Goal: Find specific page/section: Find specific page/section

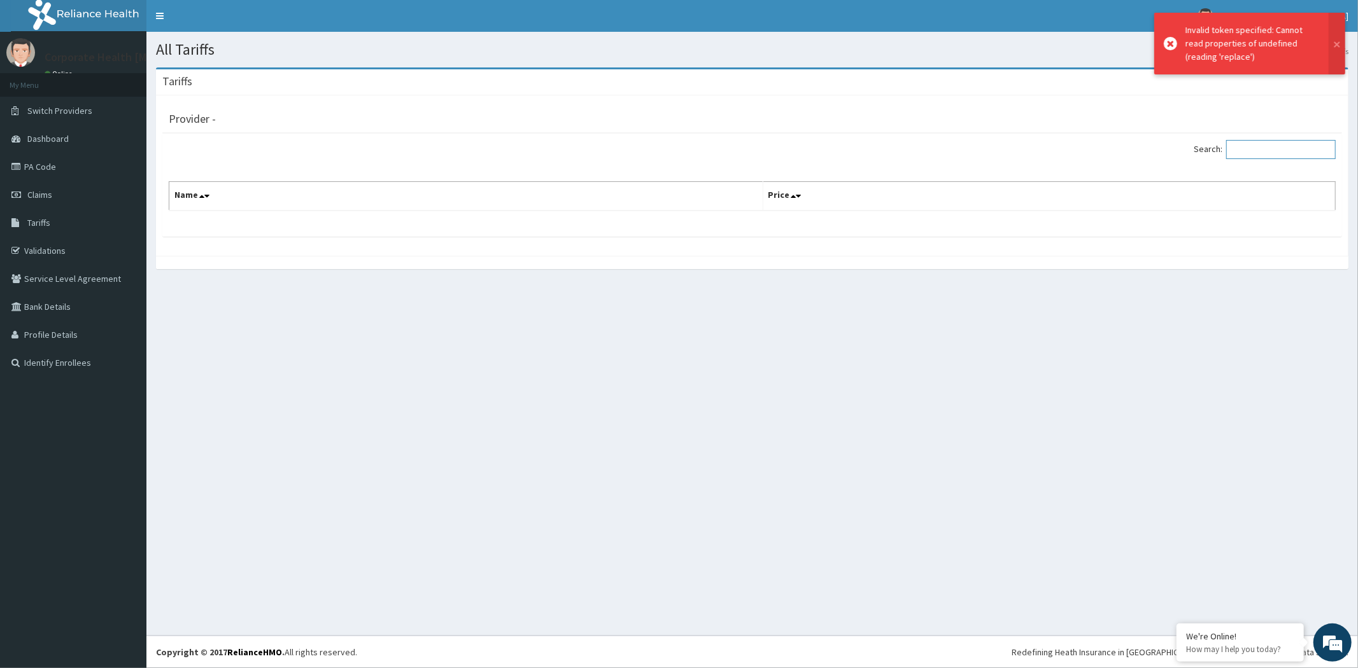
click at [1274, 156] on input "Search:" at bounding box center [1280, 149] width 109 height 19
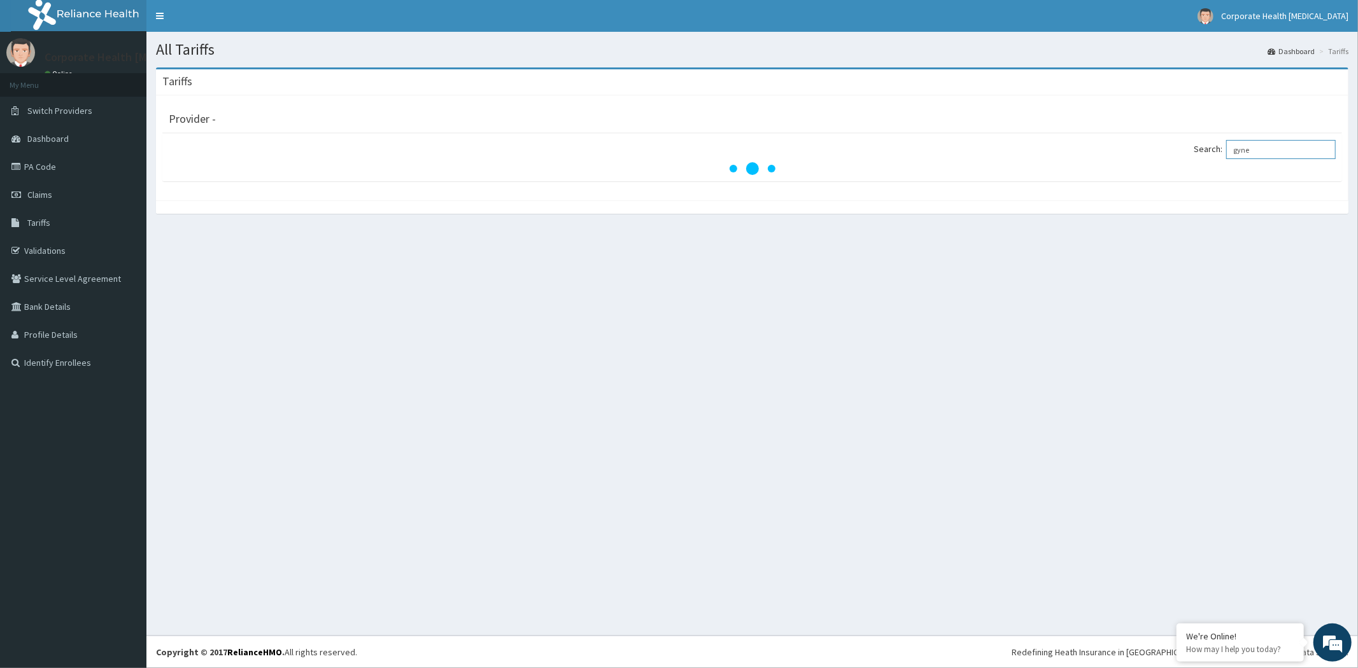
type input "gyne"
click at [669, 272] on div "All Tariffs Dashboard Tariffs Tariffs Provider - Search: gyne" at bounding box center [751, 334] width 1211 height 604
click at [1339, 57] on ol "Dashboard Tariffs" at bounding box center [1307, 51] width 87 height 20
click at [1335, 48] on li "Tariffs" at bounding box center [1332, 51] width 32 height 11
click at [1274, 162] on div "Search: gyne" at bounding box center [1049, 151] width 574 height 22
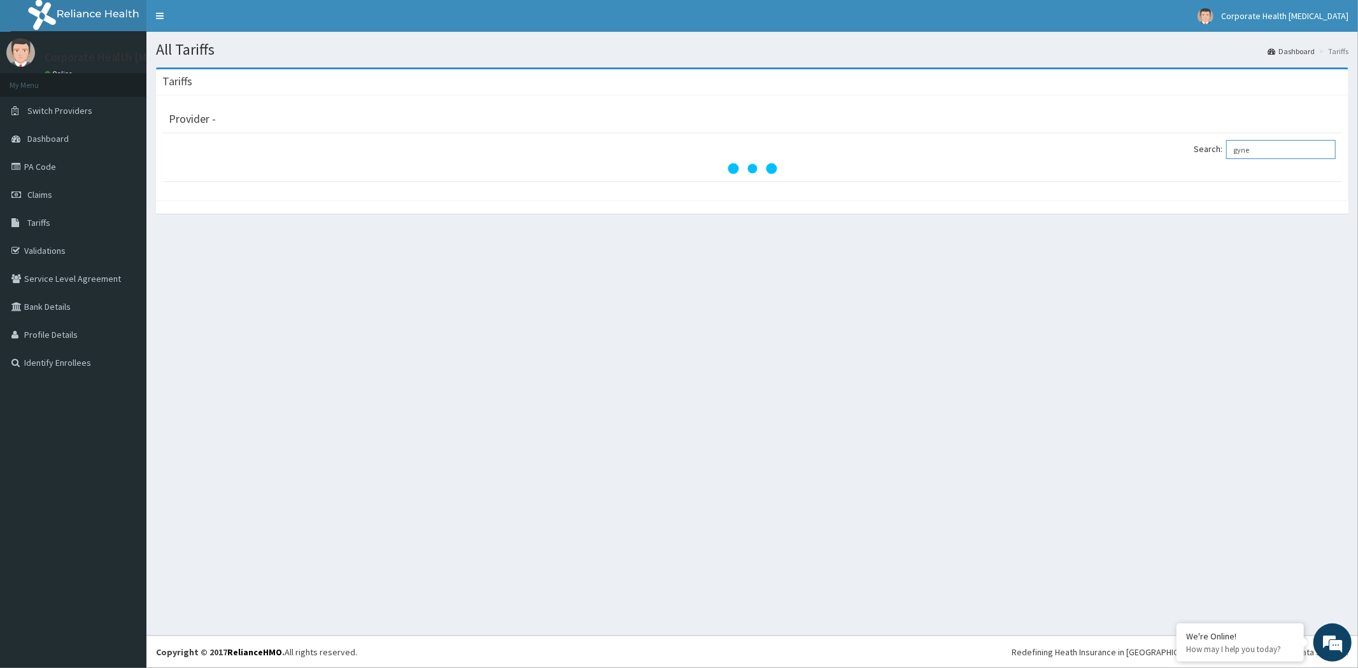
click at [1259, 153] on input "gyne" at bounding box center [1280, 149] width 109 height 19
click at [1337, 52] on li "Tariffs" at bounding box center [1332, 51] width 32 height 11
click at [30, 227] on span "Tariffs" at bounding box center [38, 222] width 23 height 11
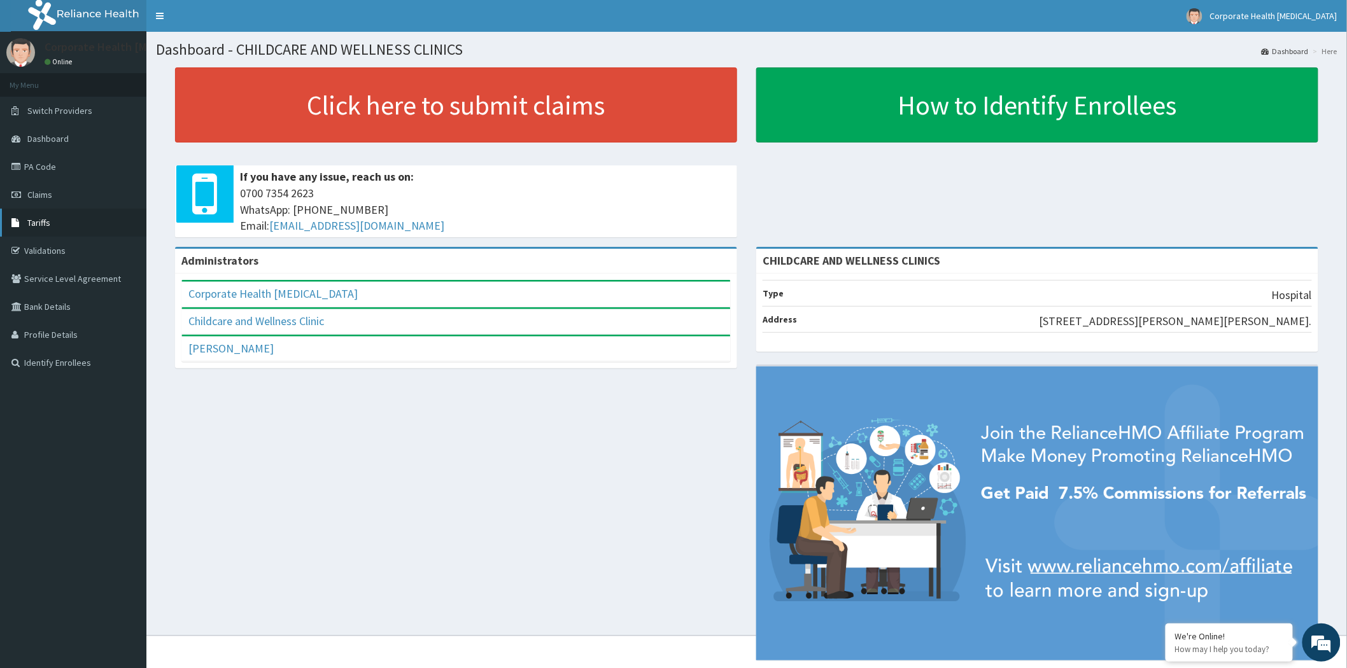
click at [40, 221] on span "Tariffs" at bounding box center [38, 222] width 23 height 11
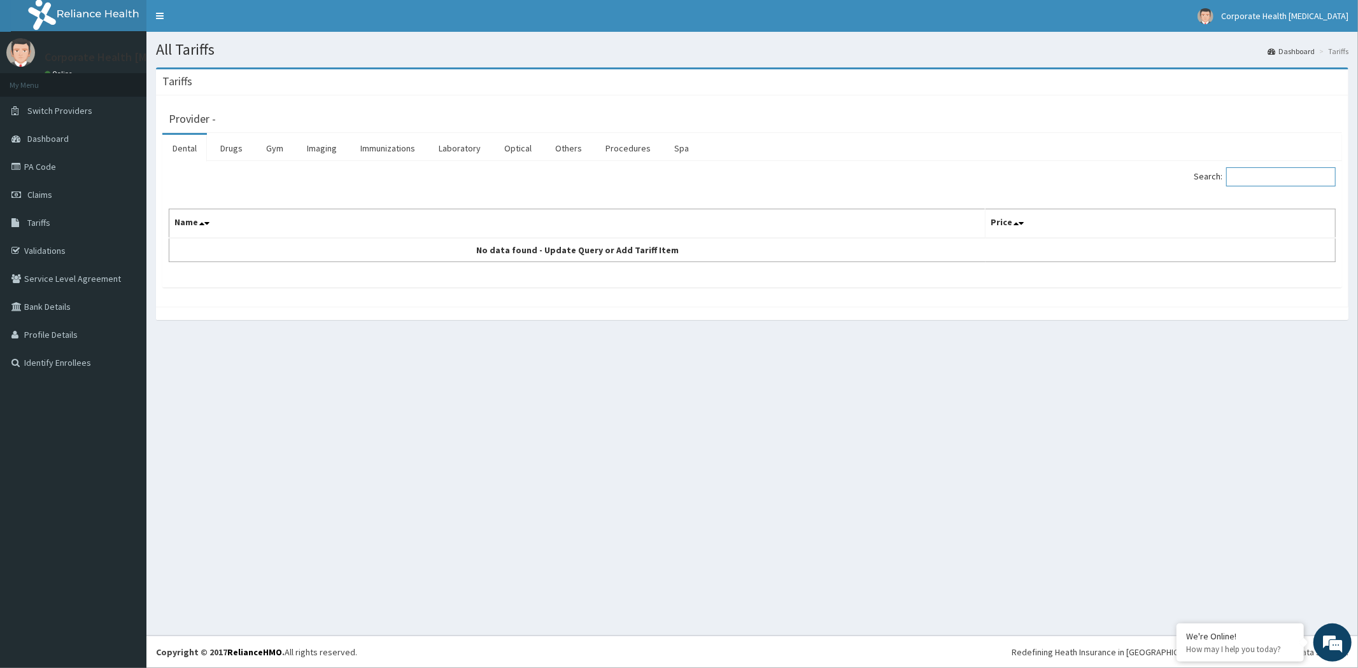
click at [1248, 179] on input "Search:" at bounding box center [1280, 176] width 109 height 19
type input "g"
click at [615, 144] on link "Procedures" at bounding box center [628, 148] width 66 height 27
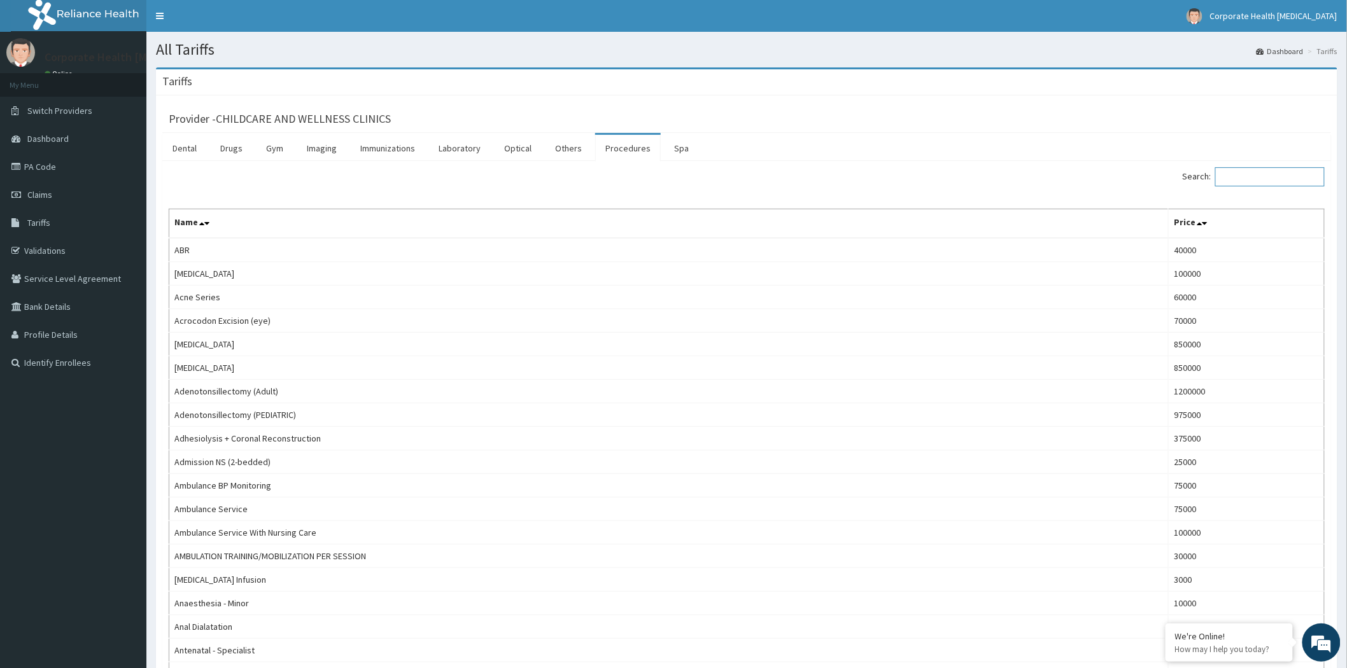
click at [1257, 183] on input "Search:" at bounding box center [1269, 176] width 109 height 19
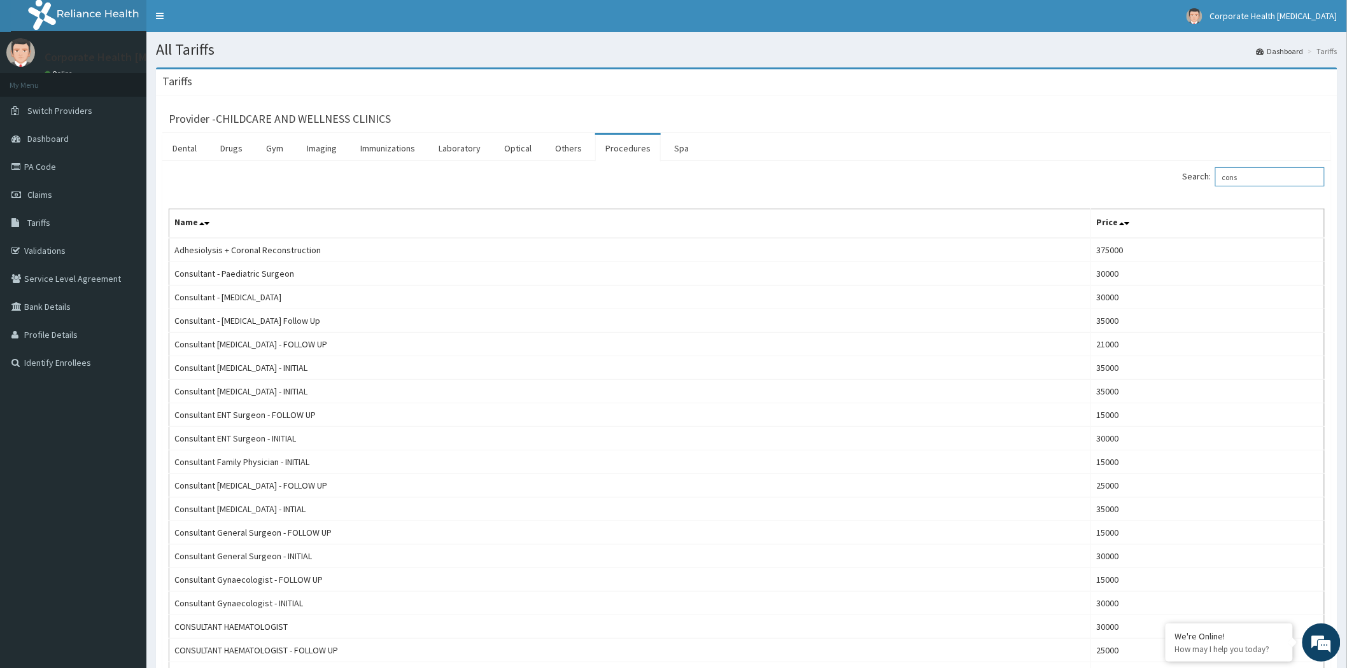
type input "cons"
